Goal: Task Accomplishment & Management: Use online tool/utility

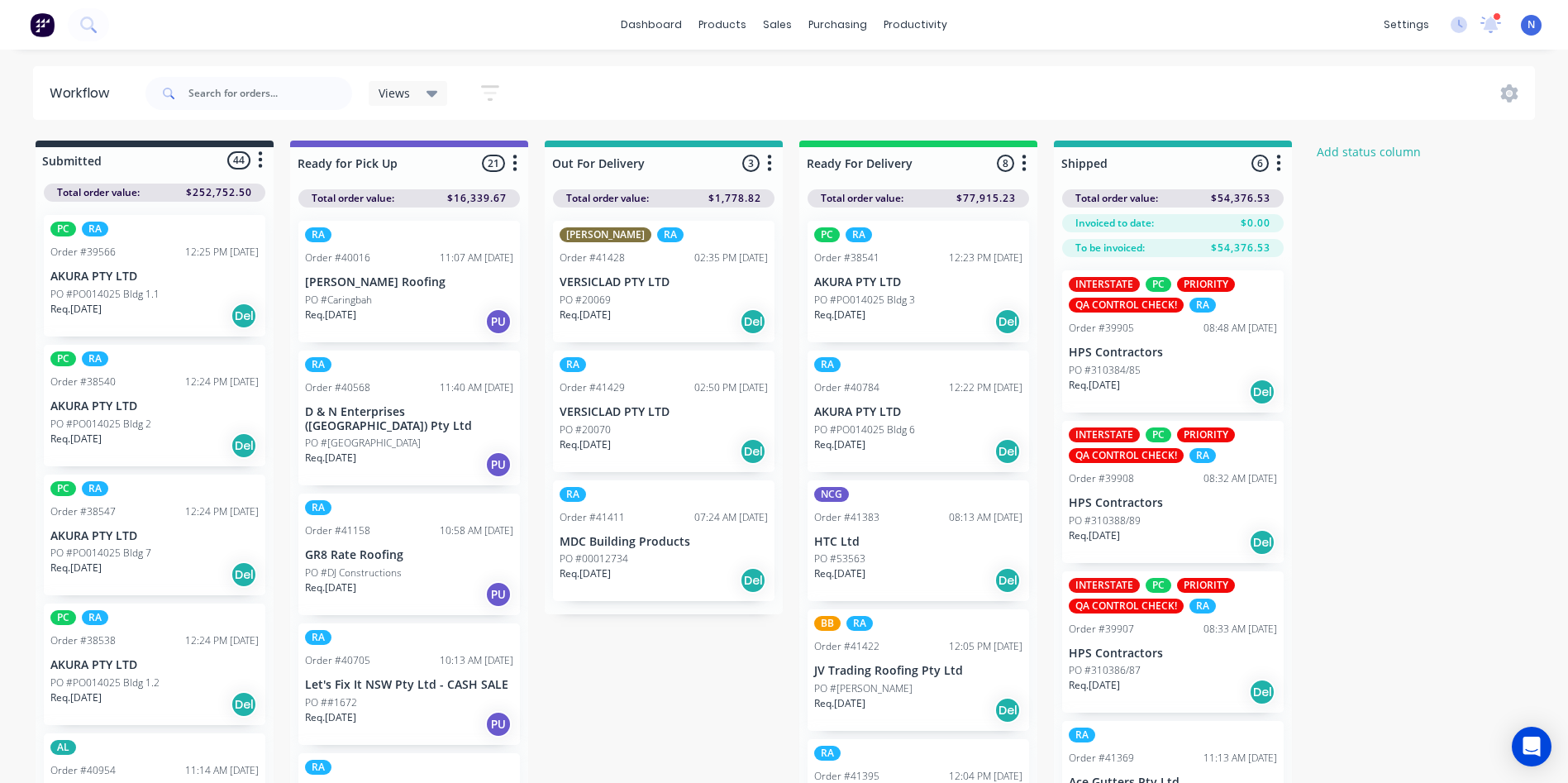
scroll to position [1177, 0]
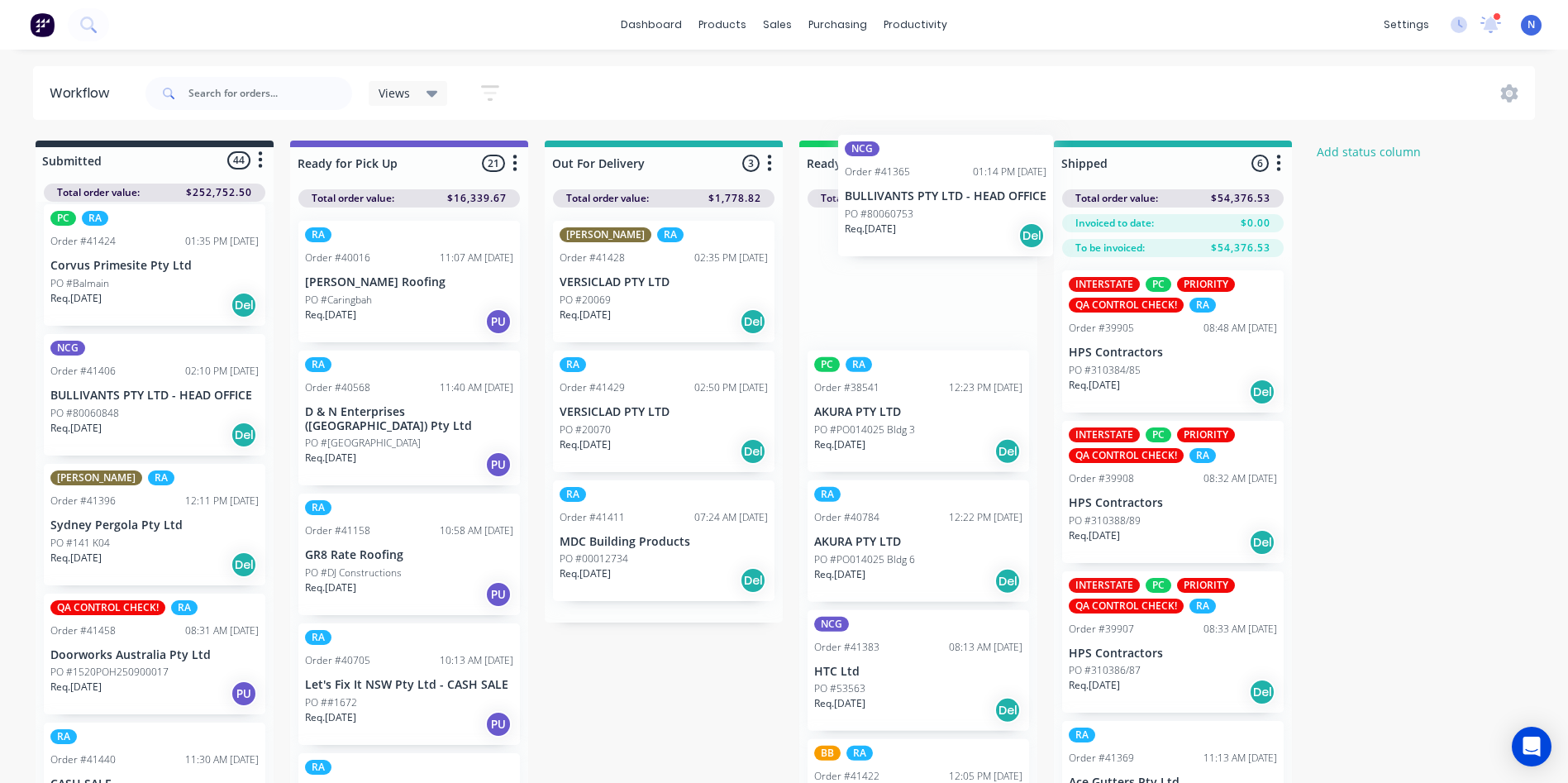
drag, startPoint x: 88, startPoint y: 539, endPoint x: 898, endPoint y: 198, distance: 878.9
click at [898, 198] on div "Submitted 44 Status colour #273444 hex #273444 Save Cancel Summaries Total orde…" at bounding box center [887, 491] width 1798 height 701
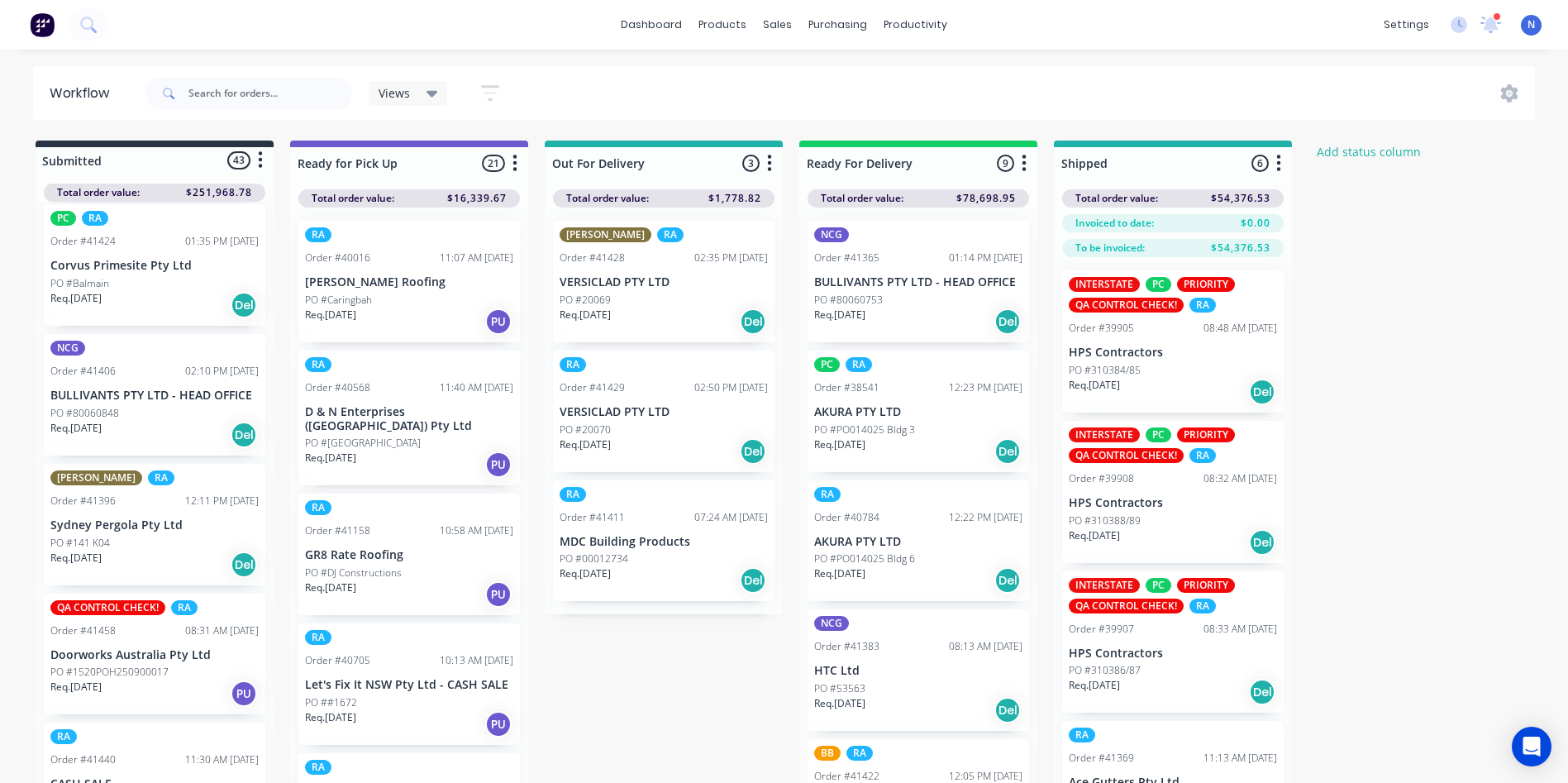
click at [863, 291] on div "NCG Order #41365 01:14 PM 27/08/25 BULLIVANTS PTY LTD - HEAD OFFICE PO #8006075…" at bounding box center [918, 281] width 221 height 122
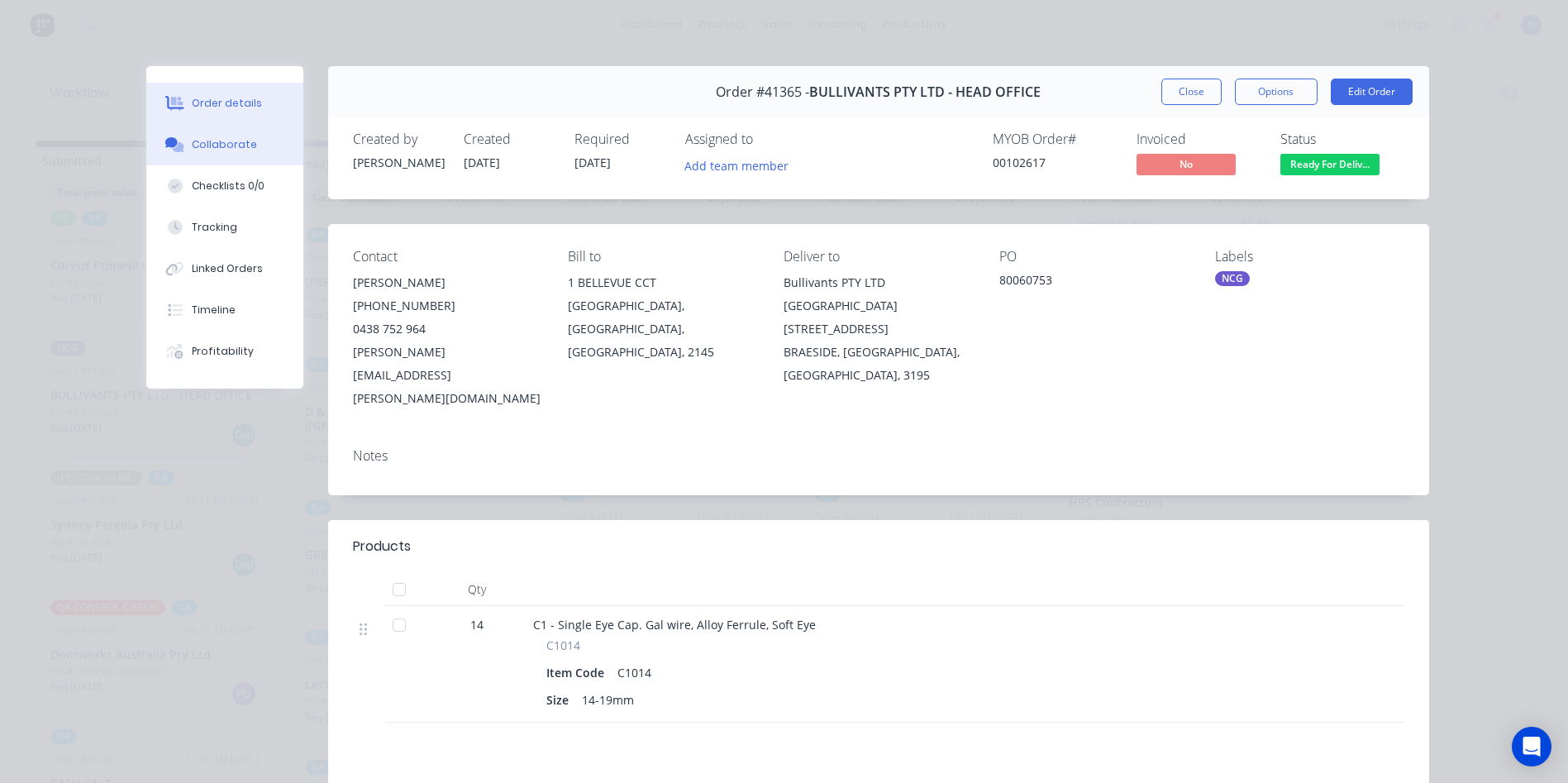
click at [226, 155] on button "Collaborate" at bounding box center [225, 145] width 157 height 42
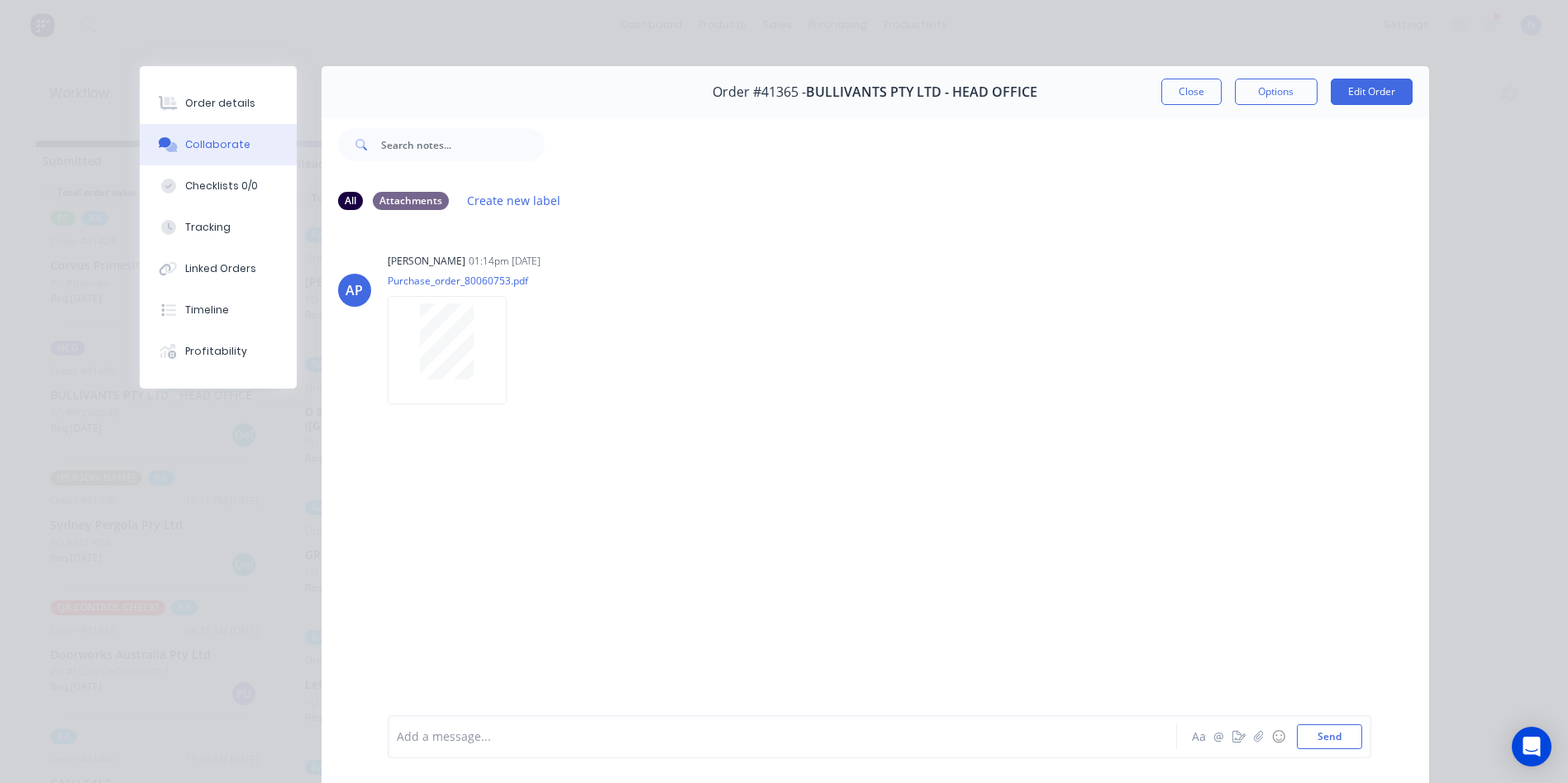
click at [902, 748] on div "Add a message..." at bounding box center [758, 736] width 724 height 25
click at [1186, 97] on button "Close" at bounding box center [1191, 91] width 61 height 26
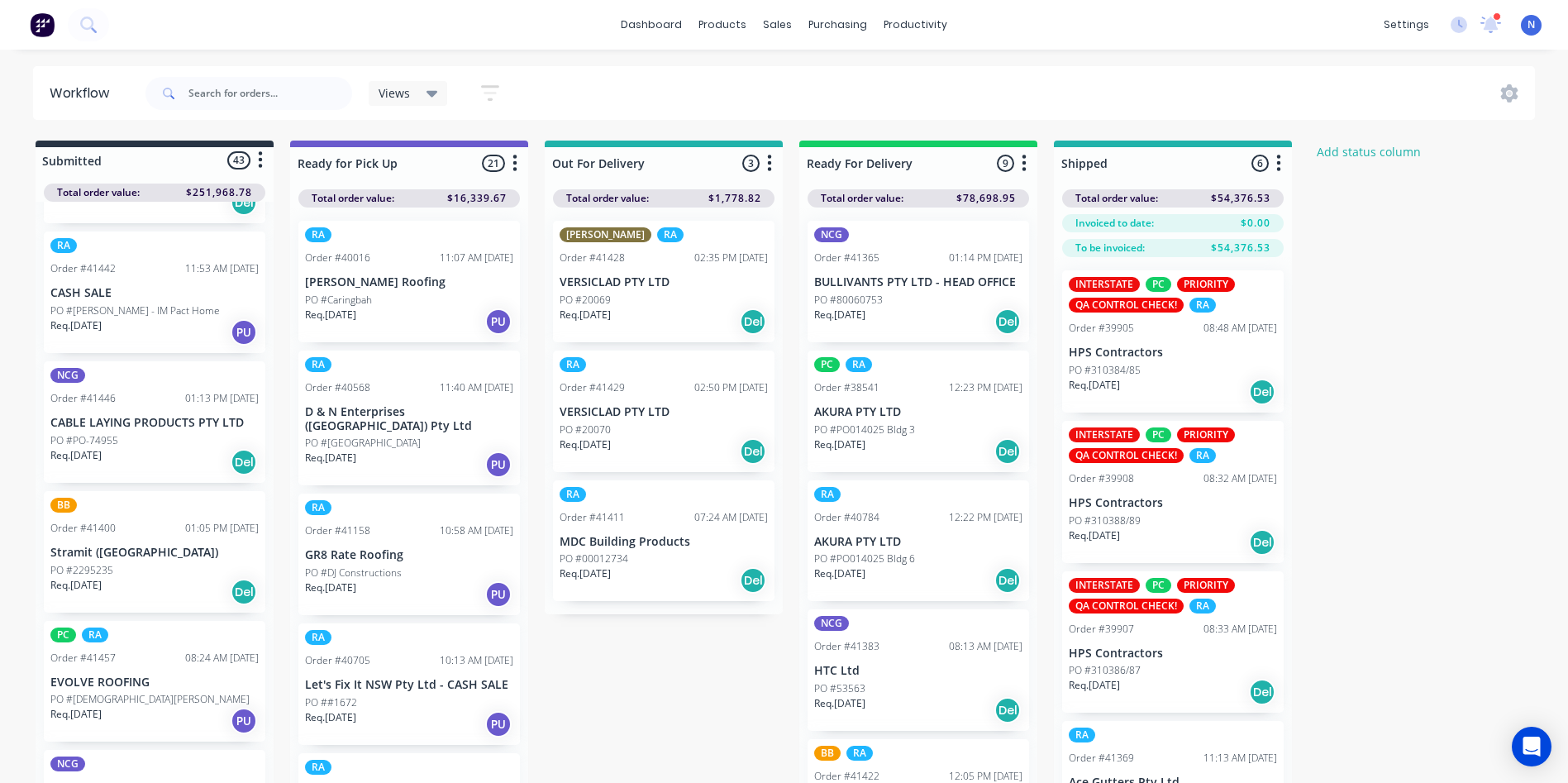
scroll to position [1048, 0]
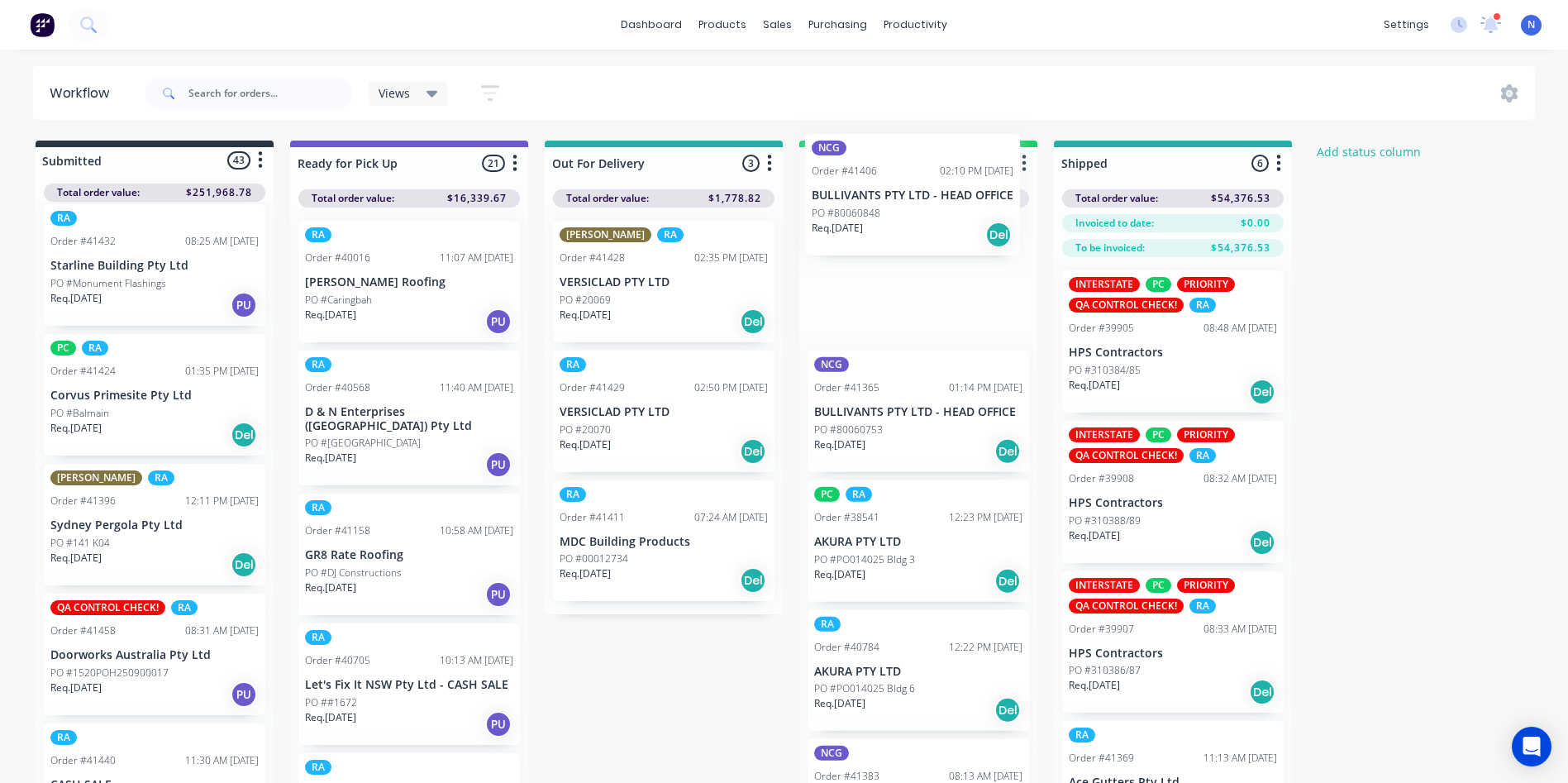
drag, startPoint x: 83, startPoint y: 547, endPoint x: 858, endPoint y: 213, distance: 843.9
click at [858, 213] on div "Submitted 43 Status colour #273444 hex #273444 Save Cancel Summaries Total orde…" at bounding box center [887, 491] width 1798 height 701
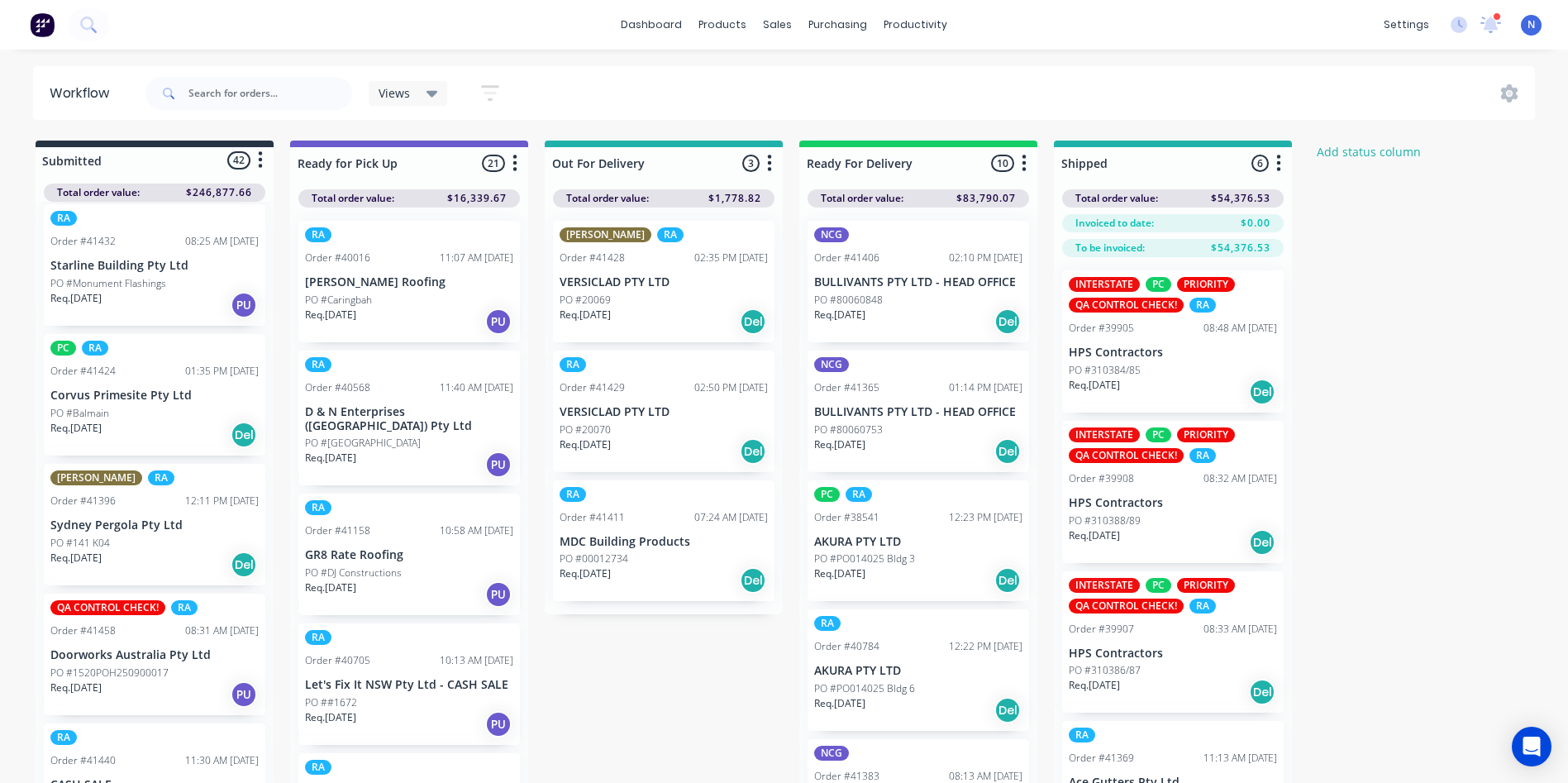
click at [850, 308] on p "Req. 02/09/25" at bounding box center [839, 314] width 51 height 15
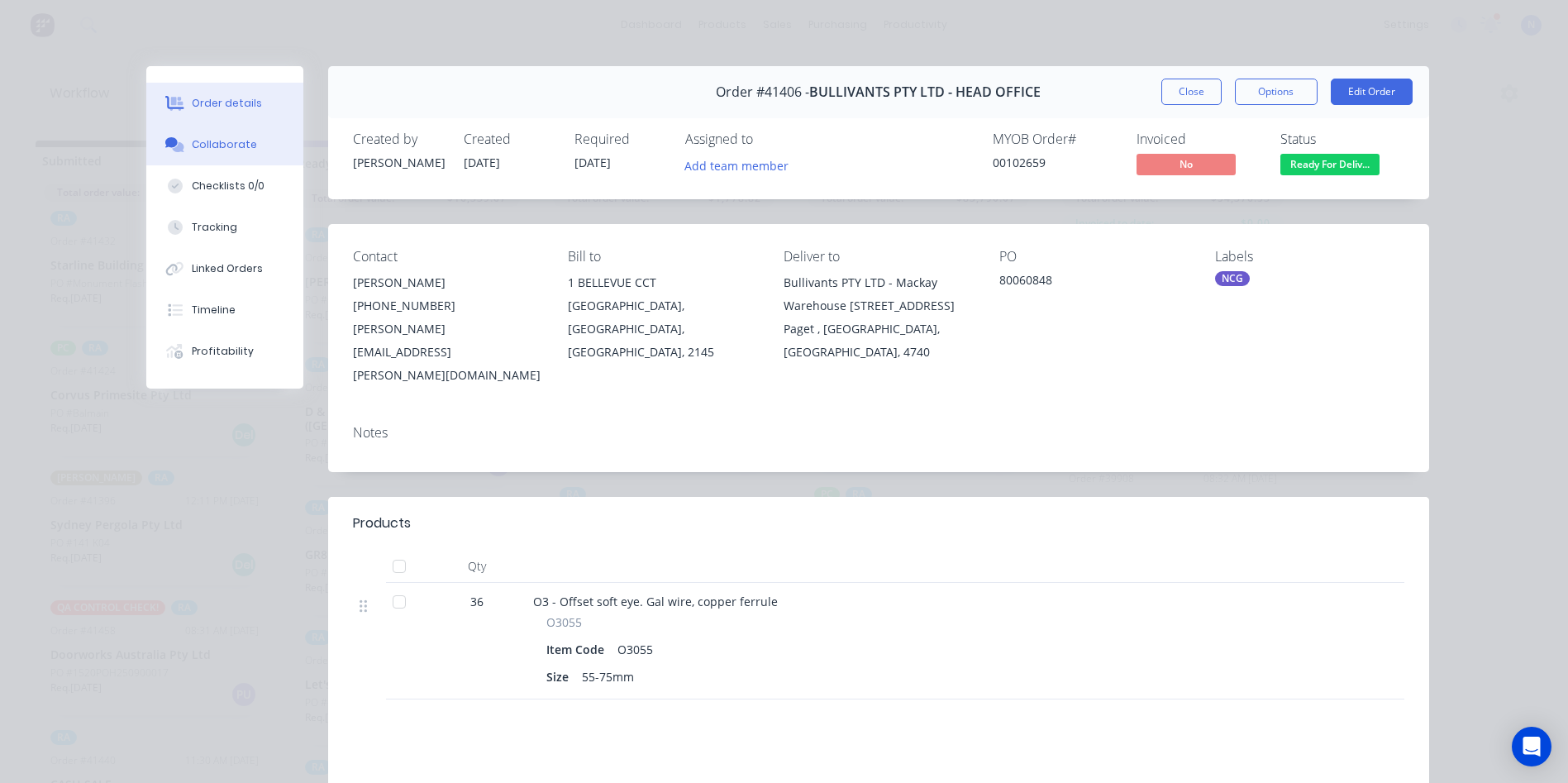
click at [228, 143] on div "Collaborate" at bounding box center [224, 144] width 65 height 15
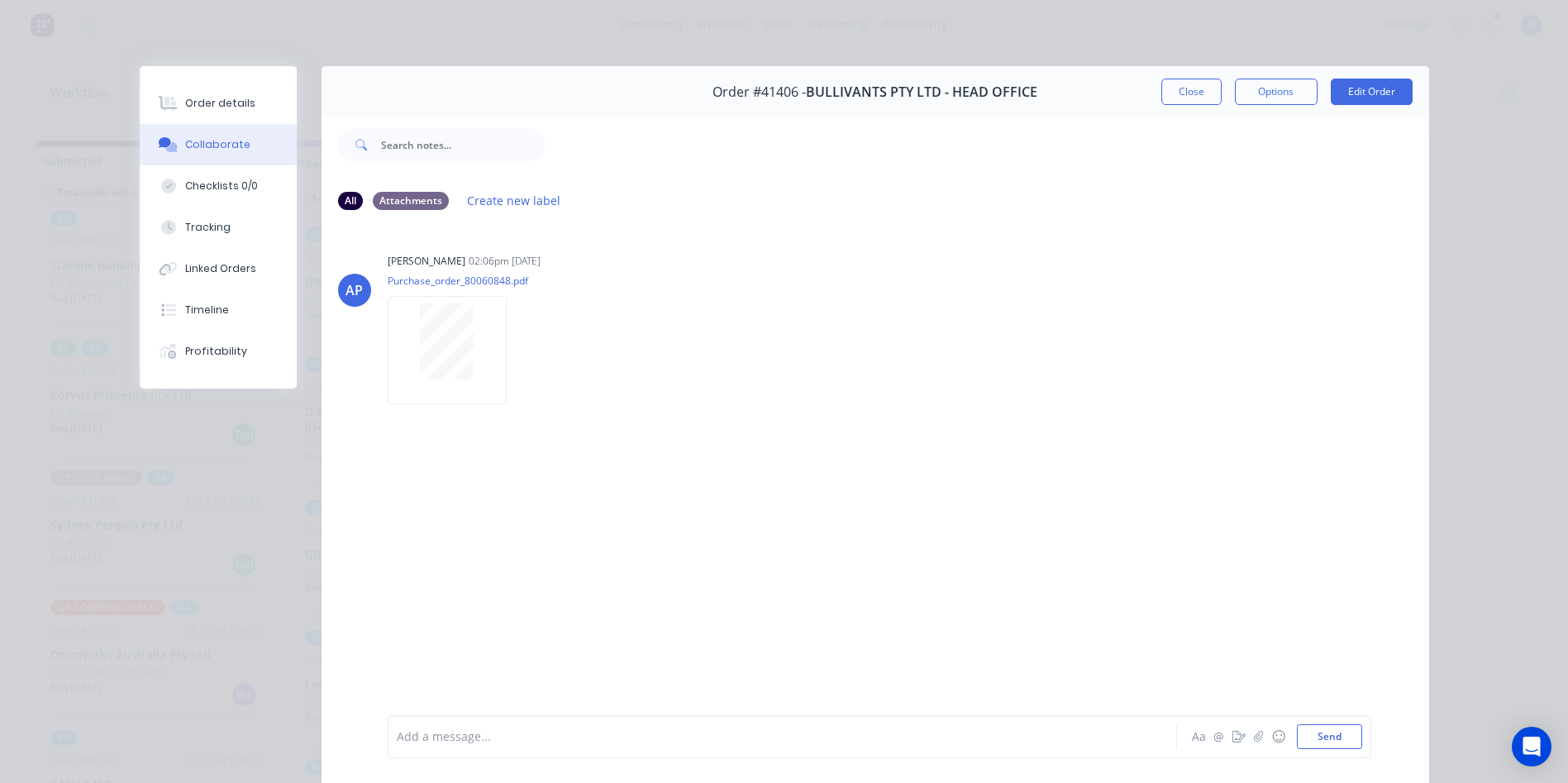
click at [920, 730] on div at bounding box center [758, 737] width 723 height 17
click at [1189, 80] on button "Close" at bounding box center [1191, 91] width 61 height 26
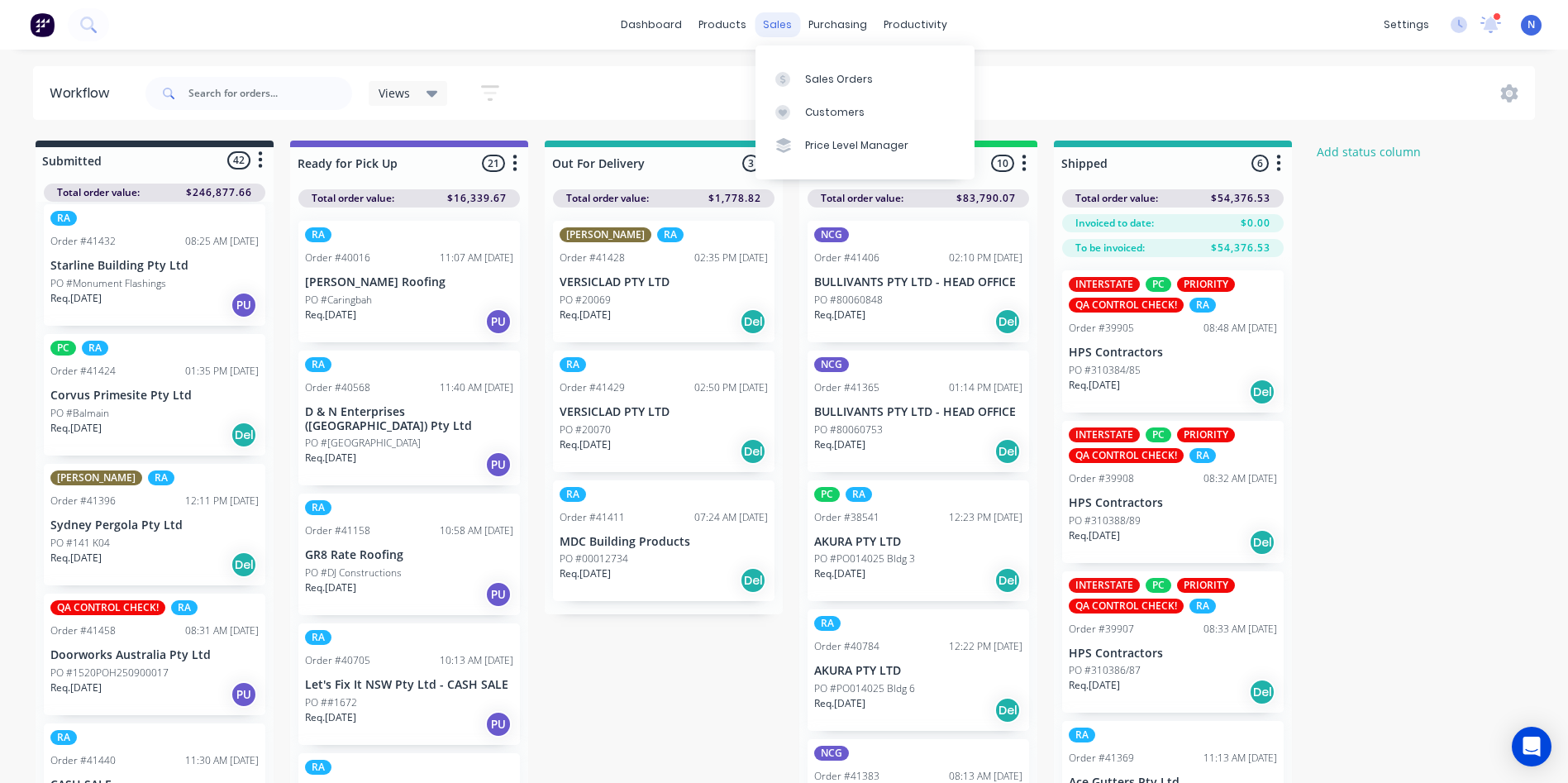
click at [768, 26] on div "sales" at bounding box center [777, 24] width 45 height 25
click at [832, 82] on div "Sales Orders" at bounding box center [839, 79] width 68 height 15
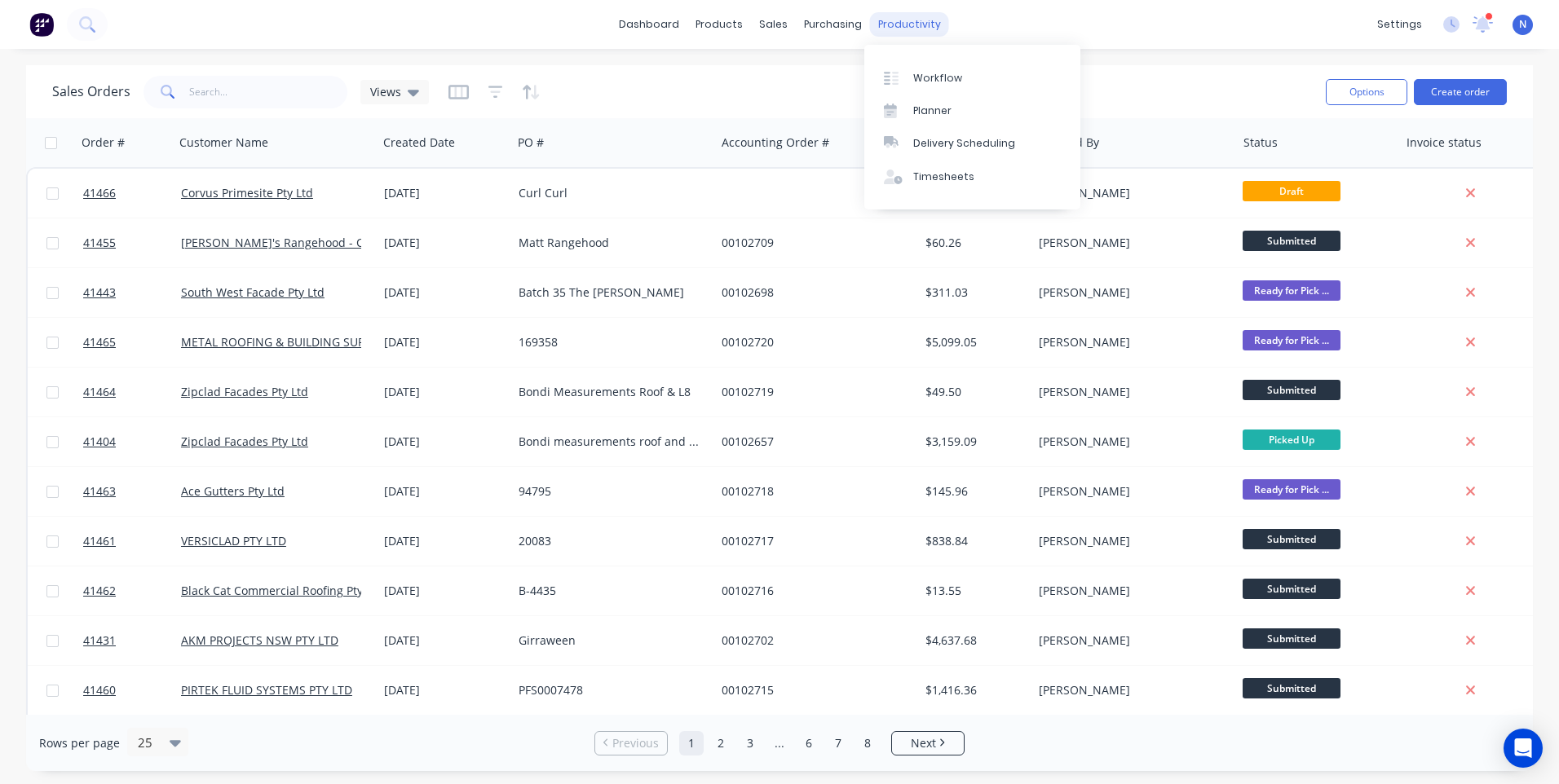
click at [911, 30] on div "productivity" at bounding box center [909, 24] width 79 height 25
click at [944, 76] on div "Workflow" at bounding box center [937, 78] width 49 height 15
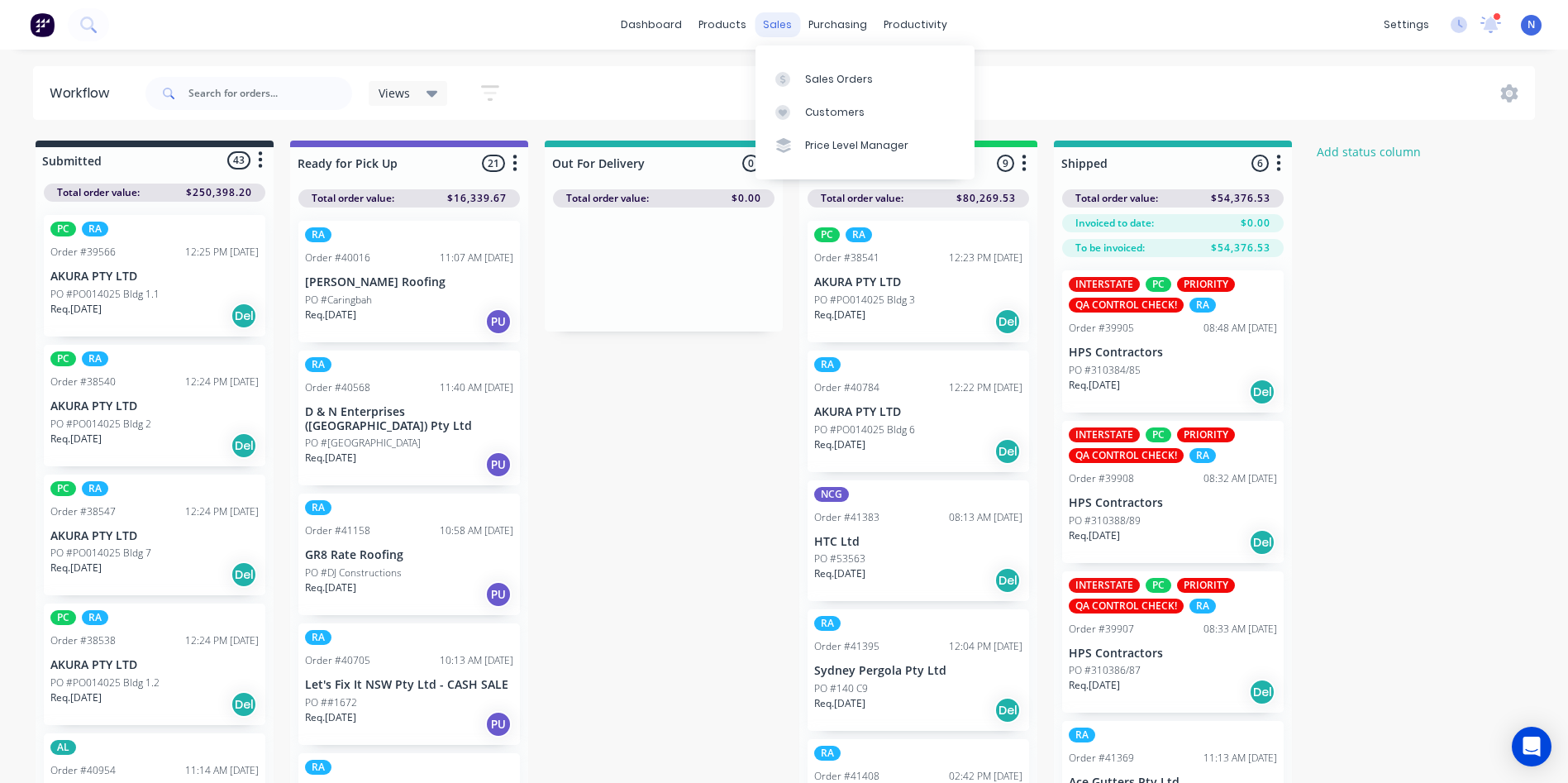
click at [771, 23] on div "sales" at bounding box center [777, 24] width 45 height 25
click at [829, 88] on link "Sales Orders" at bounding box center [865, 78] width 219 height 33
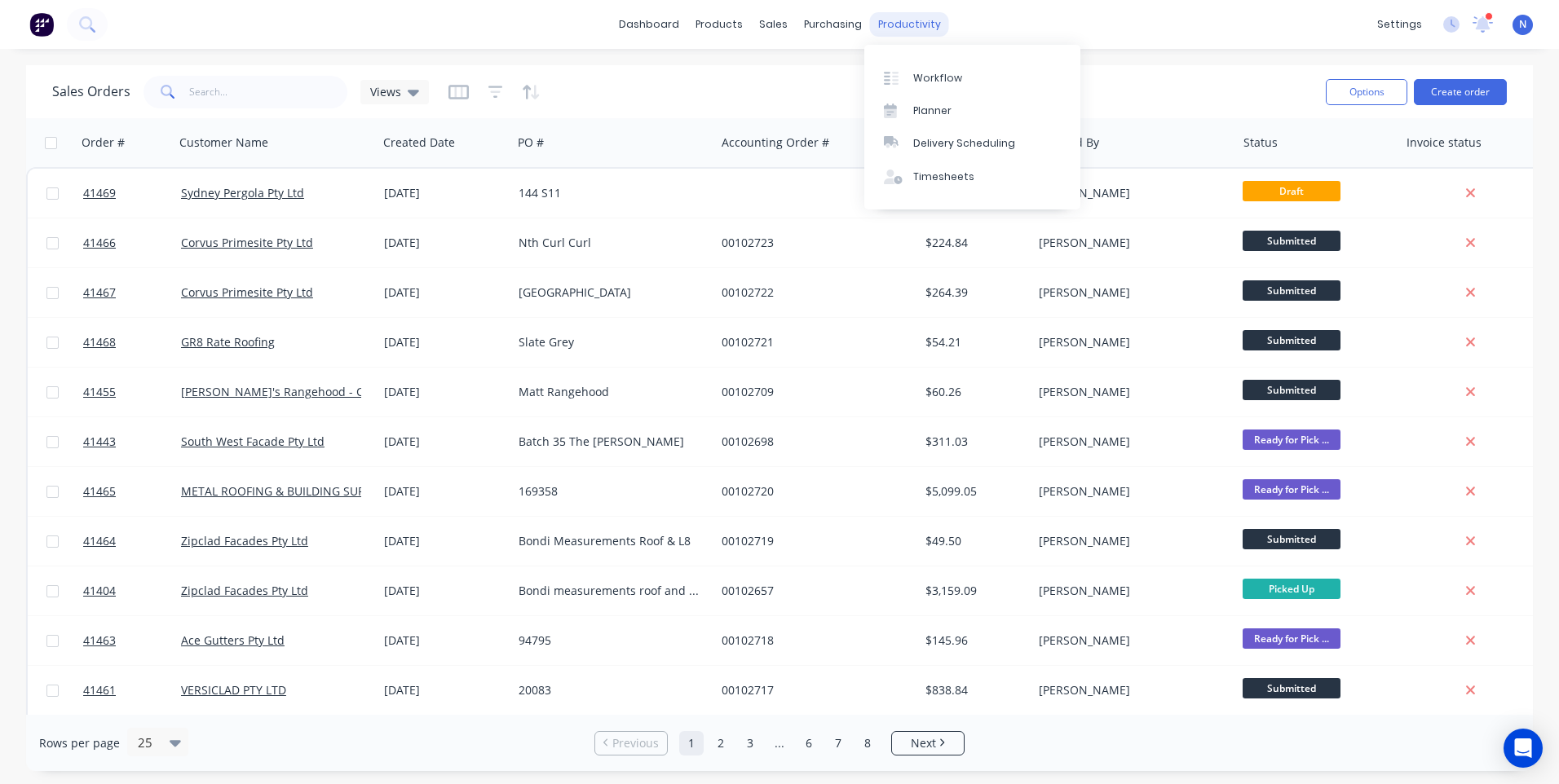
click at [919, 24] on div "productivity" at bounding box center [909, 24] width 79 height 25
click at [933, 77] on div "Workflow" at bounding box center [937, 78] width 49 height 15
